Goal: Task Accomplishment & Management: Use online tool/utility

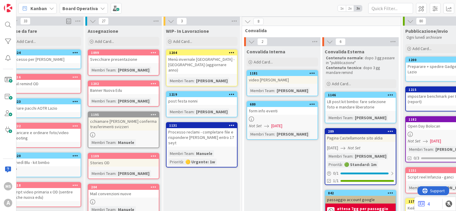
scroll to position [1, 1]
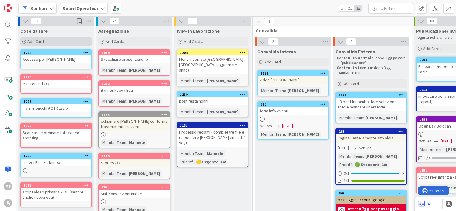
click at [56, 38] on div "Add Card..." at bounding box center [56, 41] width 72 height 9
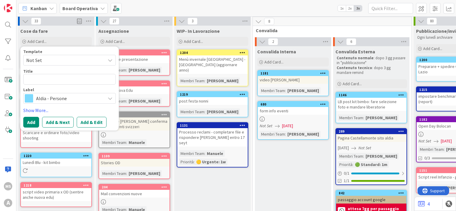
click at [49, 60] on span "Not Set" at bounding box center [63, 60] width 75 height 8
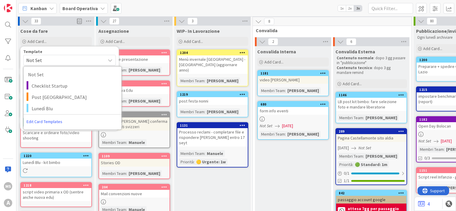
click at [49, 60] on span "Not Set" at bounding box center [63, 60] width 75 height 8
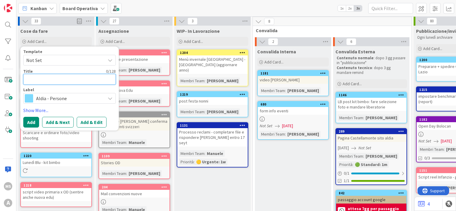
click at [43, 79] on textarea at bounding box center [69, 79] width 93 height 11
type textarea "x"
type textarea "P"
type textarea "x"
type textarea "Pr"
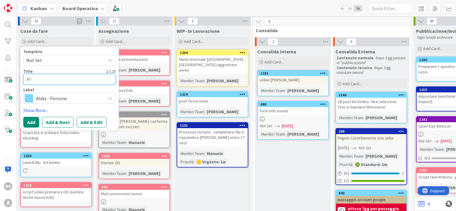
type textarea "x"
type textarea "Pre"
type textarea "x"
type textarea "Prev"
type textarea "x"
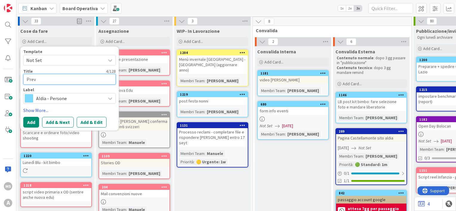
type textarea "Preve"
type textarea "x"
type textarea "Preven"
type textarea "x"
type textarea "Prevent"
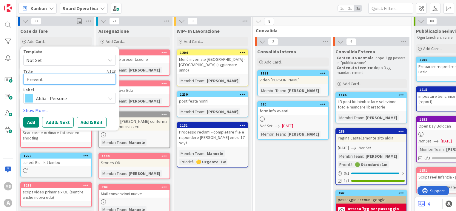
type textarea "x"
type textarea "Preventi"
type textarea "x"
type textarea "Preventiv"
type textarea "x"
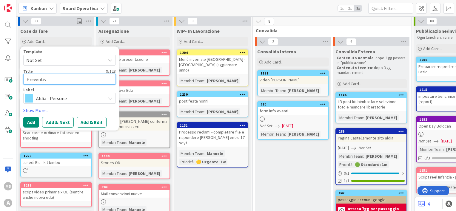
type textarea "Preventivo"
type textarea "x"
type textarea "Preventivo"
type textarea "x"
type textarea "Preventivo H"
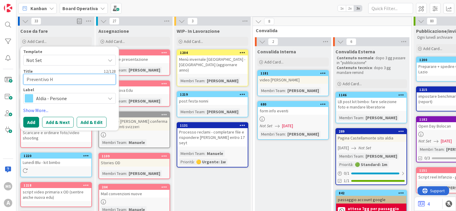
type textarea "x"
type textarea "Preventivo Ho"
type textarea "x"
type textarea "Preventivo Hot"
type textarea "x"
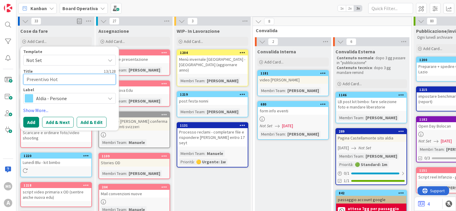
type textarea "Preventivo Hote"
type textarea "x"
type textarea "[GEOGRAPHIC_DATA]"
type textarea "x"
type textarea "[GEOGRAPHIC_DATA]"
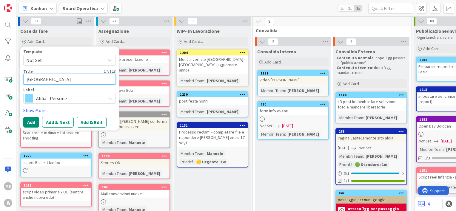
type textarea "x"
type textarea "Preventivo Hotel L"
type textarea "x"
type textarea "[GEOGRAPHIC_DATA]"
type textarea "x"
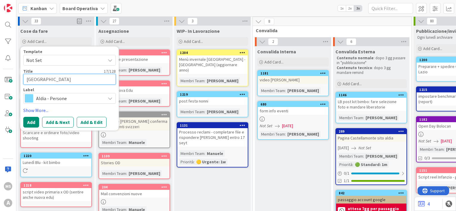
type textarea "[GEOGRAPHIC_DATA]"
type textarea "x"
type textarea "[GEOGRAPHIC_DATA]"
type textarea "x"
type textarea "[GEOGRAPHIC_DATA]"
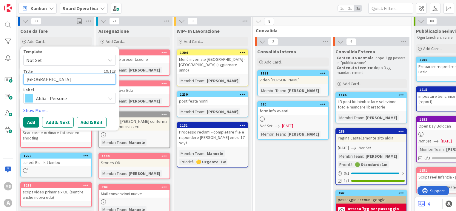
type textarea "x"
type textarea "[GEOGRAPHIC_DATA]"
type textarea "x"
type textarea "[GEOGRAPHIC_DATA]/"
type textarea "x"
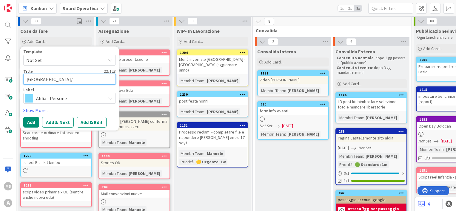
type textarea "[GEOGRAPHIC_DATA]/F"
type textarea "x"
type textarea "[GEOGRAPHIC_DATA]/Fo"
type textarea "x"
type textarea "[GEOGRAPHIC_DATA]/Fon"
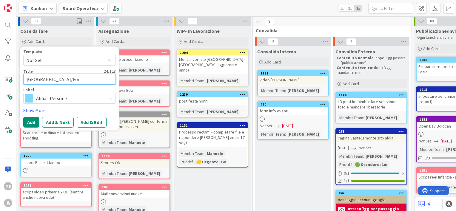
type textarea "x"
type textarea "[GEOGRAPHIC_DATA]/[GEOGRAPHIC_DATA]"
click at [49, 80] on textarea "[GEOGRAPHIC_DATA]/[GEOGRAPHIC_DATA]" at bounding box center [69, 79] width 93 height 11
click at [93, 82] on textarea "[GEOGRAPHIC_DATA]/[GEOGRAPHIC_DATA]" at bounding box center [69, 79] width 93 height 11
type textarea "x"
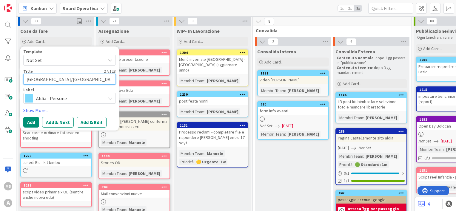
type textarea "[GEOGRAPHIC_DATA]/[GEOGRAPHIC_DATA]"
type textarea "x"
type textarea "[GEOGRAPHIC_DATA]/[GEOGRAPHIC_DATA] e"
type textarea "x"
type textarea "[GEOGRAPHIC_DATA]/[GEOGRAPHIC_DATA] e"
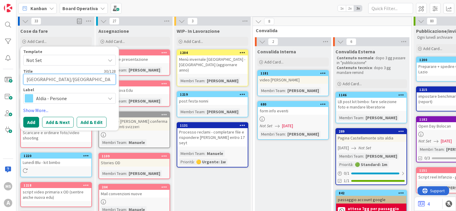
type textarea "x"
type textarea "[GEOGRAPHIC_DATA]/[GEOGRAPHIC_DATA] e c"
type textarea "x"
type textarea "[GEOGRAPHIC_DATA]/[GEOGRAPHIC_DATA] e ch"
type textarea "x"
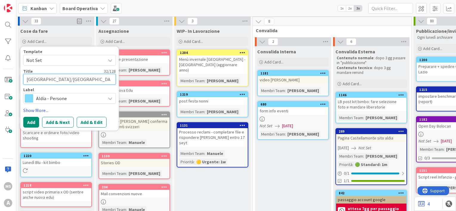
type textarea "[GEOGRAPHIC_DATA]/Fondi e che"
type textarea "x"
type textarea "[GEOGRAPHIC_DATA]/Fondi e chec"
type textarea "x"
type textarea "[GEOGRAPHIC_DATA]/[GEOGRAPHIC_DATA] e check"
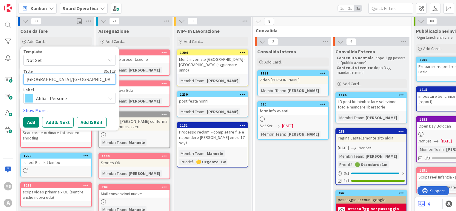
type textarea "x"
type textarea "[GEOGRAPHIC_DATA]/[GEOGRAPHIC_DATA] e check"
type textarea "x"
type textarea "[GEOGRAPHIC_DATA]/Fondi e check d"
type textarea "x"
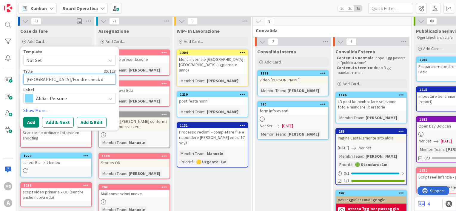
type textarea "[GEOGRAPHIC_DATA]/[GEOGRAPHIC_DATA] e check di"
type textarea "x"
type textarea "[GEOGRAPHIC_DATA]/[GEOGRAPHIC_DATA] e check dis"
type textarea "x"
type textarea "[GEOGRAPHIC_DATA]/[GEOGRAPHIC_DATA] e check disp"
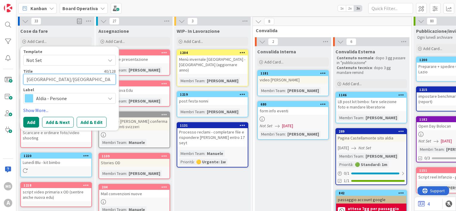
type textarea "x"
type textarea "[GEOGRAPHIC_DATA]/[GEOGRAPHIC_DATA] e check dispo"
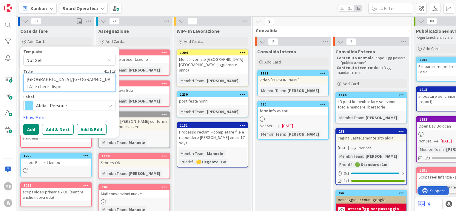
type textarea "x"
type textarea "[GEOGRAPHIC_DATA]/Fondi e check dispon"
type textarea "x"
type textarea "[GEOGRAPHIC_DATA]/[GEOGRAPHIC_DATA] e check disponi"
type textarea "x"
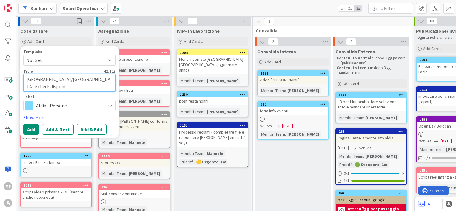
type textarea "[GEOGRAPHIC_DATA]/[GEOGRAPHIC_DATA] e check disponib"
type textarea "x"
type textarea "[GEOGRAPHIC_DATA]/Fondi e check disponibi"
type textarea "x"
type textarea "[GEOGRAPHIC_DATA]/[GEOGRAPHIC_DATA] e check disponibil"
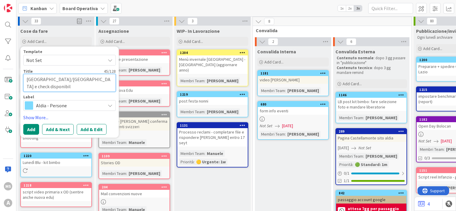
type textarea "x"
type textarea "[GEOGRAPHIC_DATA]/Fondi e check disponibili"
type textarea "x"
type textarea "[GEOGRAPHIC_DATA]/Fondi e check disponibilit"
type textarea "x"
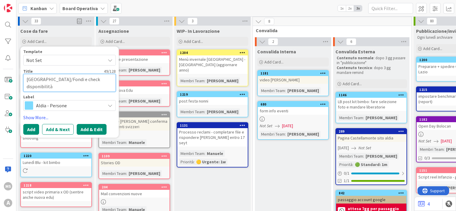
type textarea "[GEOGRAPHIC_DATA]/Fondi e check disponibilità"
click at [91, 130] on button "Add & Edit" at bounding box center [92, 129] width 30 height 11
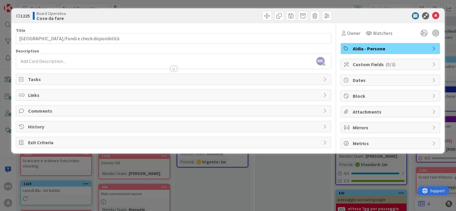
click at [360, 65] on span "Custom Fields ( 0/3 )" at bounding box center [391, 64] width 76 height 7
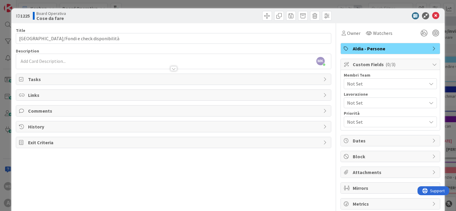
click at [363, 83] on span "Not Set" at bounding box center [386, 83] width 79 height 7
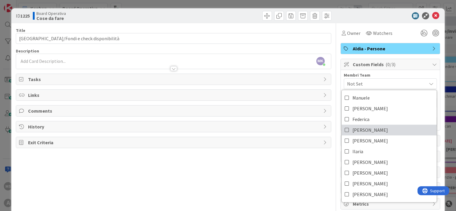
click at [356, 129] on span "[PERSON_NAME]" at bounding box center [371, 130] width 36 height 9
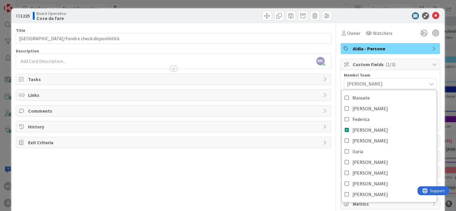
click at [375, 75] on div "Membri Team" at bounding box center [390, 75] width 93 height 4
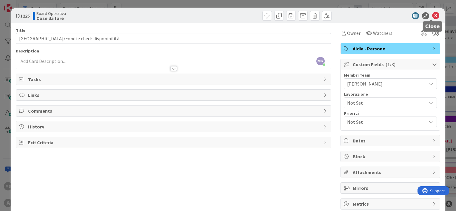
click at [433, 18] on icon at bounding box center [436, 15] width 7 height 7
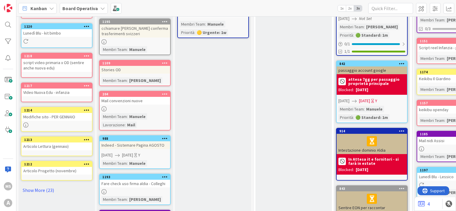
scroll to position [131, 0]
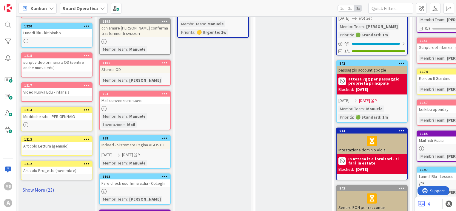
click at [52, 186] on link "Show More (23)" at bounding box center [57, 191] width 72 height 10
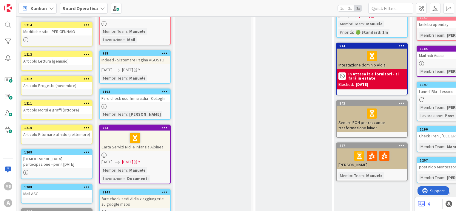
scroll to position [297, 0]
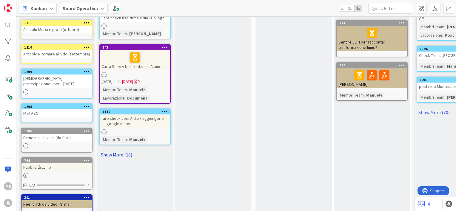
click at [124, 154] on link "Show More (18)" at bounding box center [135, 155] width 72 height 10
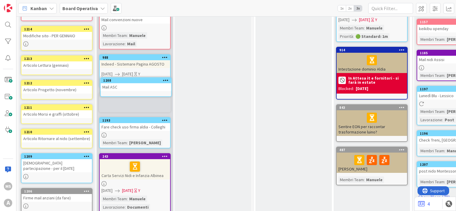
scroll to position [209, 0]
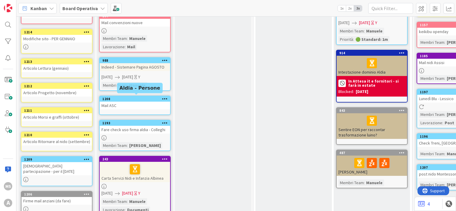
click at [148, 97] on div "1208" at bounding box center [136, 99] width 68 height 4
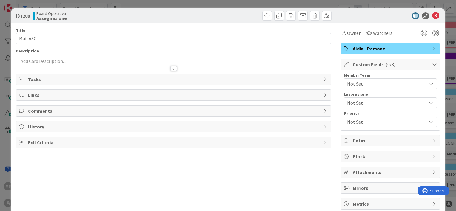
click at [353, 88] on div "Not Set" at bounding box center [390, 84] width 93 height 11
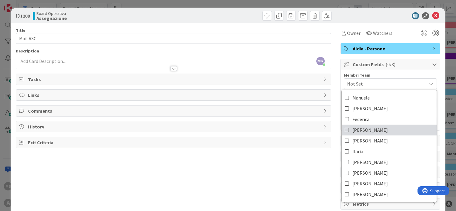
click at [356, 128] on span "[PERSON_NAME]" at bounding box center [371, 130] width 36 height 9
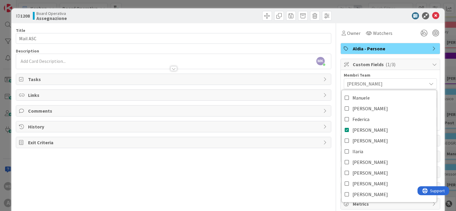
click at [399, 33] on div "Owner Watchers" at bounding box center [391, 33] width 100 height 11
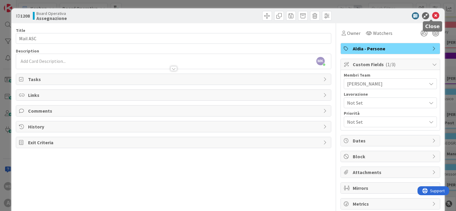
click at [433, 19] on icon at bounding box center [436, 15] width 7 height 7
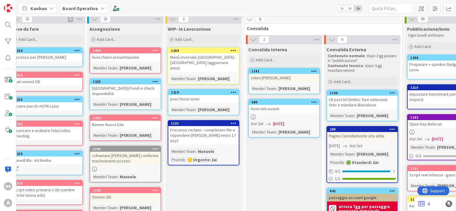
scroll to position [4, 10]
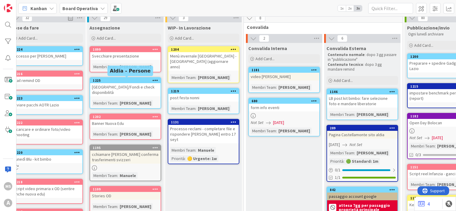
click at [136, 80] on div "1225" at bounding box center [127, 81] width 68 height 4
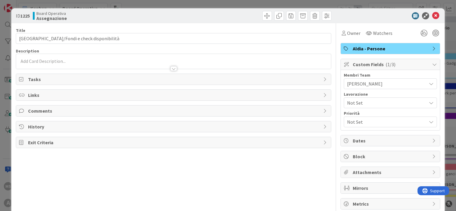
click at [364, 105] on span "Not Set" at bounding box center [385, 103] width 76 height 8
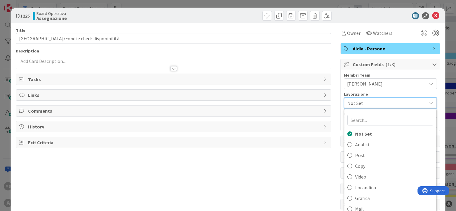
click at [364, 105] on span "Not Set" at bounding box center [386, 103] width 76 height 8
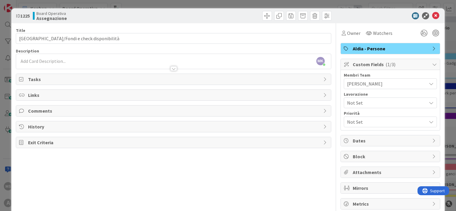
click at [371, 123] on span "Not Set" at bounding box center [386, 122] width 79 height 7
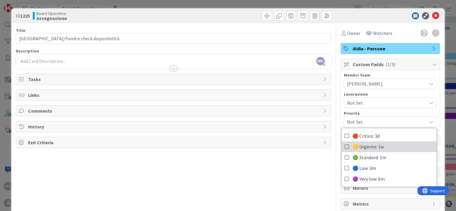
click at [364, 145] on span "🟡 Urgente: 1w" at bounding box center [368, 146] width 31 height 9
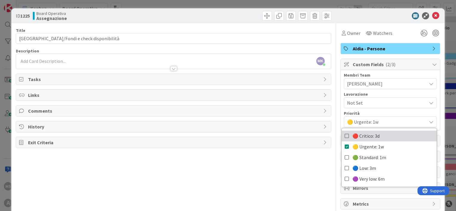
click at [364, 136] on span "🔴 Critico: 3d" at bounding box center [366, 136] width 27 height 9
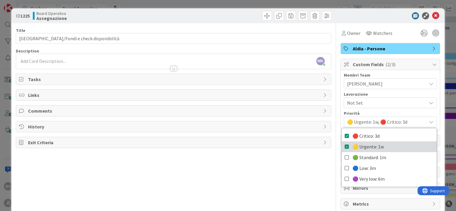
click at [361, 145] on span "🟡 Urgente: 1w" at bounding box center [368, 146] width 31 height 9
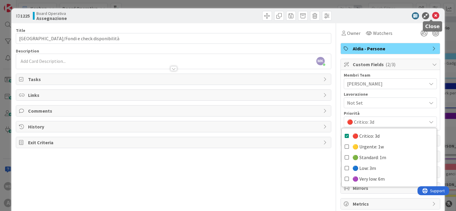
click at [433, 16] on icon at bounding box center [436, 15] width 7 height 7
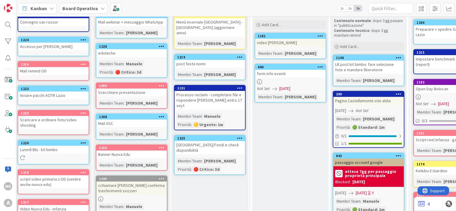
scroll to position [16, 3]
